Goal: Entertainment & Leisure: Consume media (video, audio)

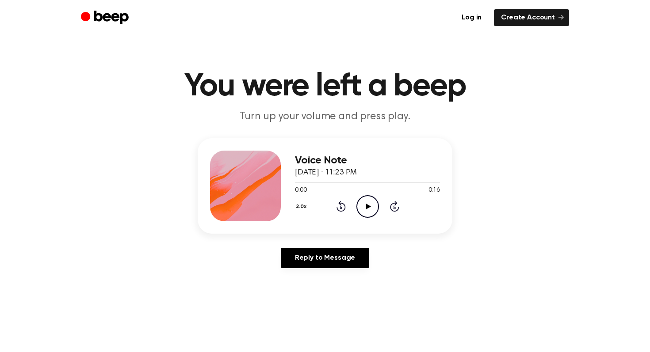
click at [363, 214] on icon "Play Audio" at bounding box center [367, 206] width 23 height 23
